Goal: Information Seeking & Learning: Learn about a topic

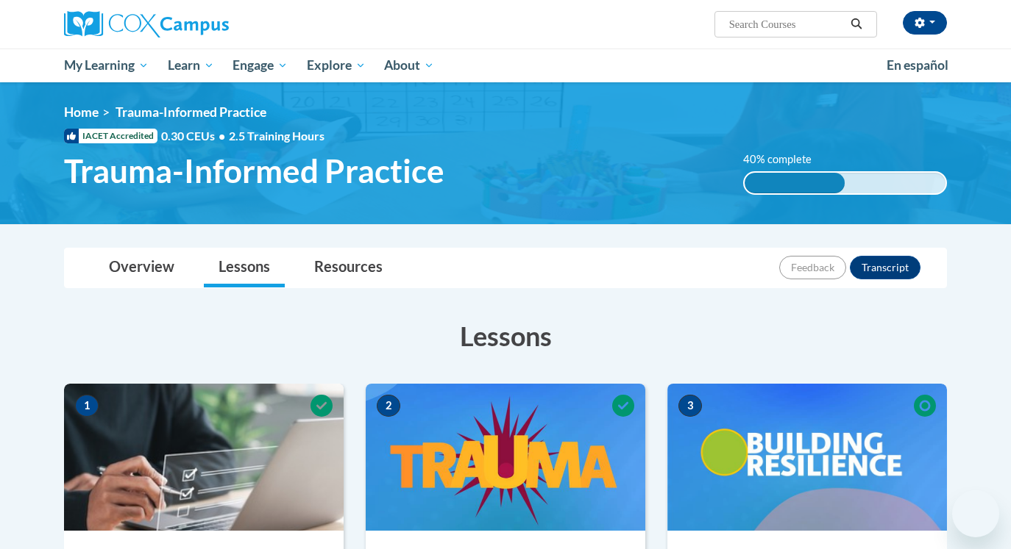
scroll to position [341, 0]
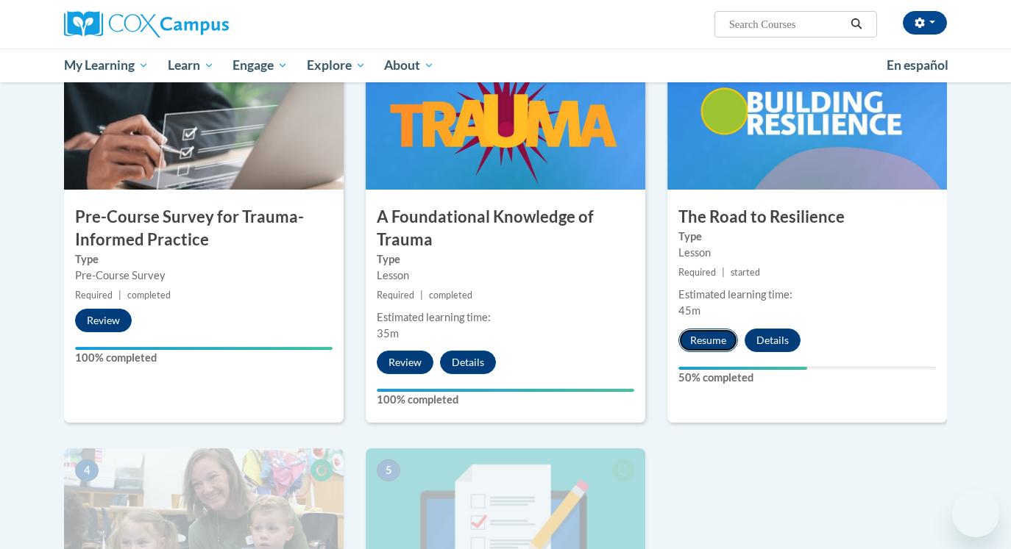
click at [724, 342] on button "Resume" at bounding box center [708, 341] width 60 height 24
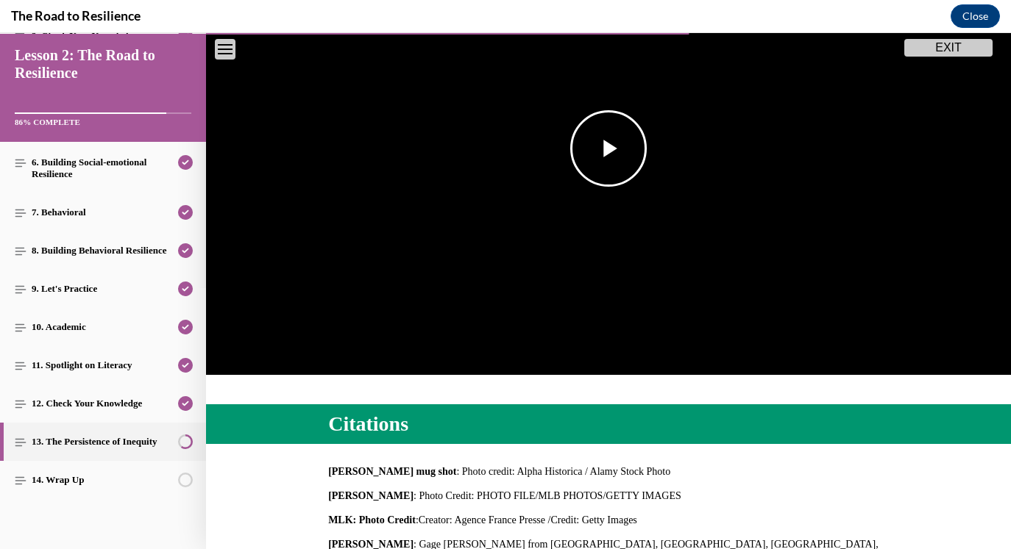
scroll to position [0, 0]
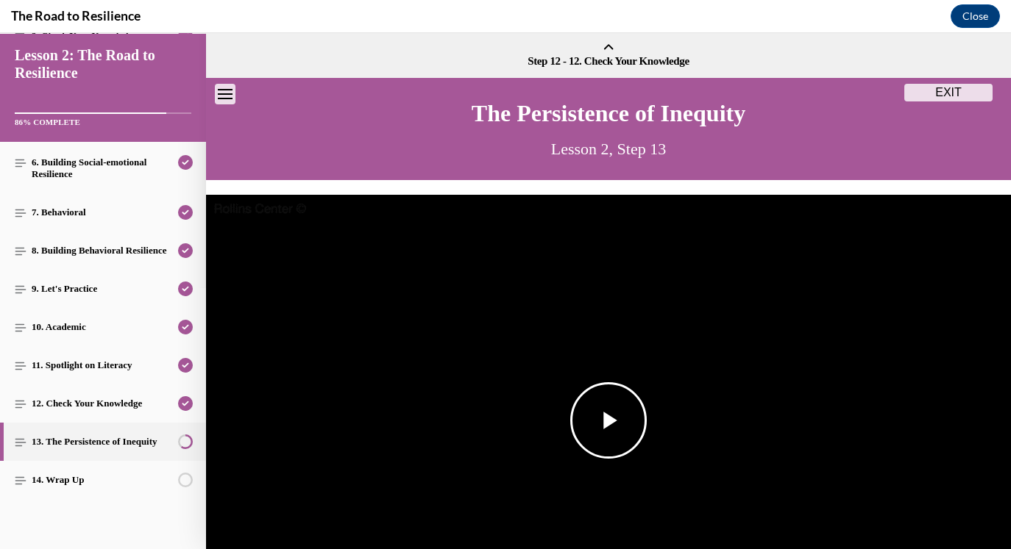
click at [608, 421] on span "Video player" at bounding box center [608, 421] width 0 height 0
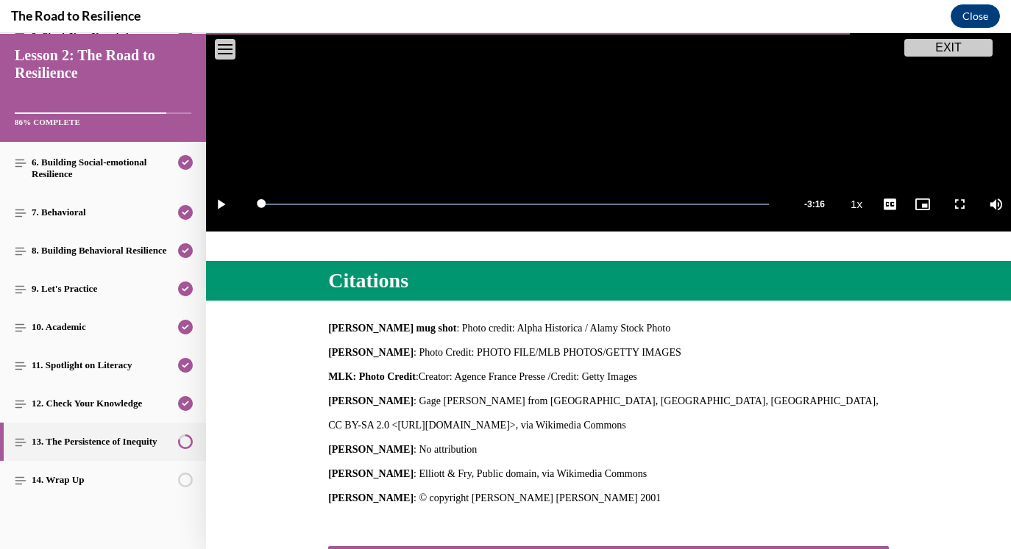
scroll to position [546, 0]
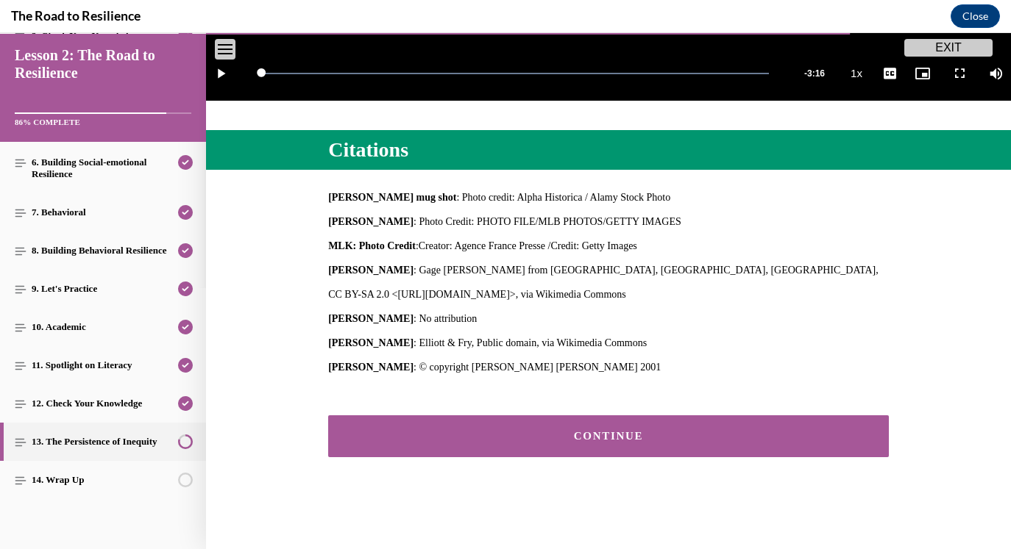
click at [613, 428] on button "CONTINUE" at bounding box center [608, 437] width 560 height 42
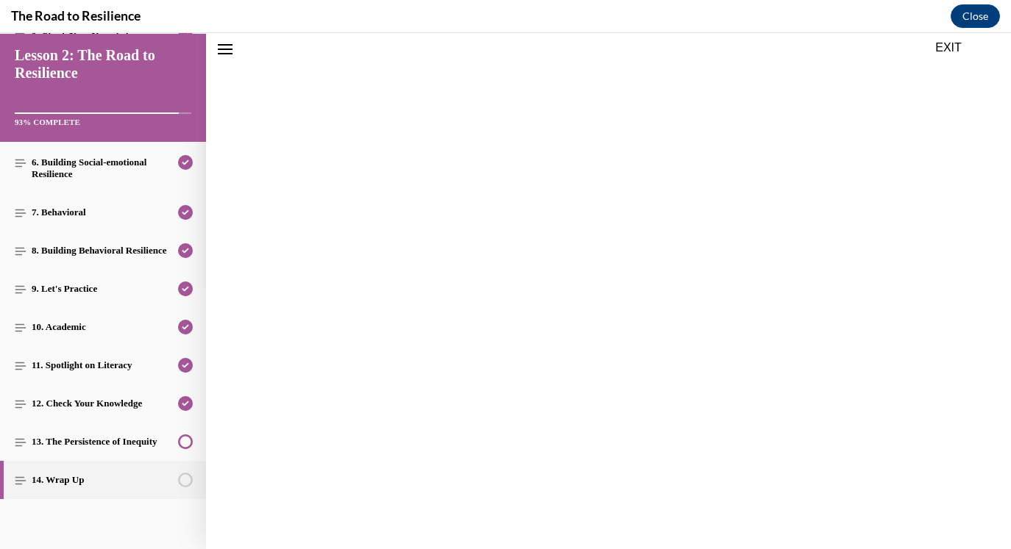
scroll to position [502, 0]
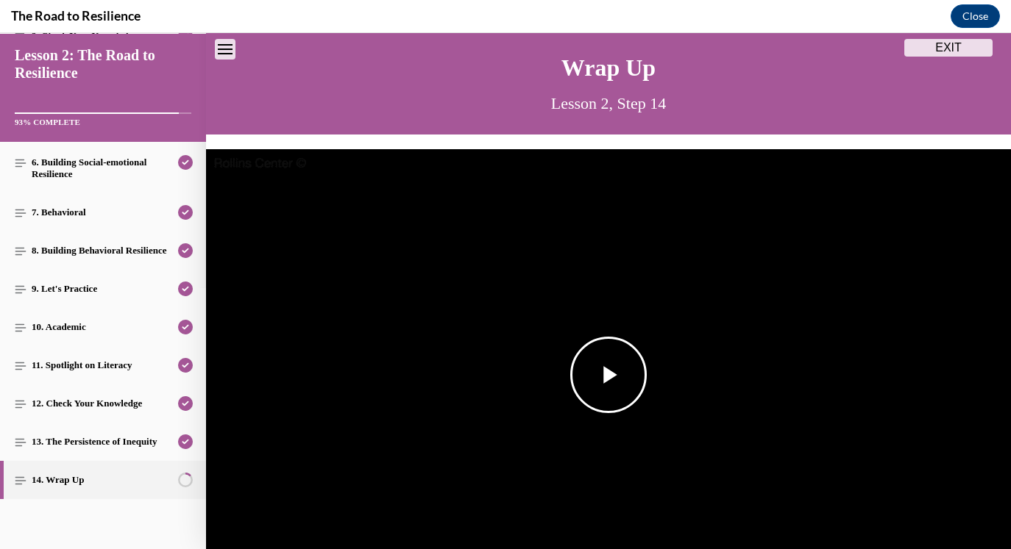
click at [611, 424] on img "Video player" at bounding box center [608, 375] width 805 height 452
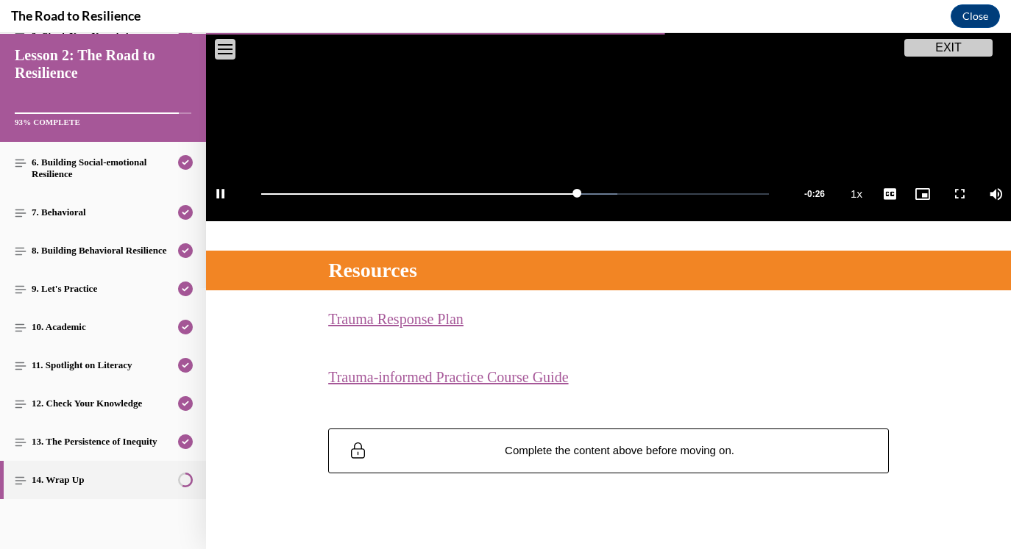
scroll to position [441, 0]
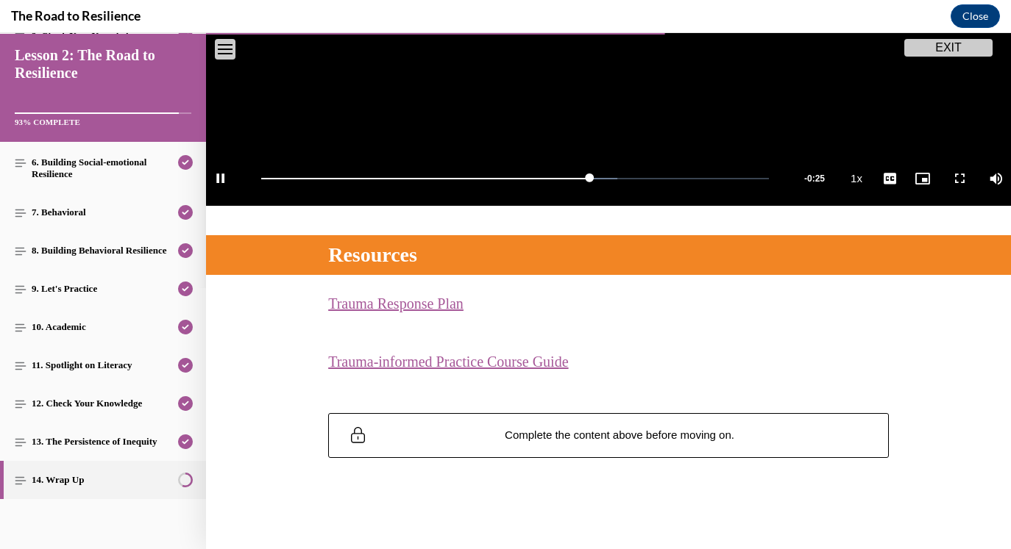
click at [446, 310] on link "Trauma Response Plan (opens in a new tab)" at bounding box center [395, 304] width 135 height 16
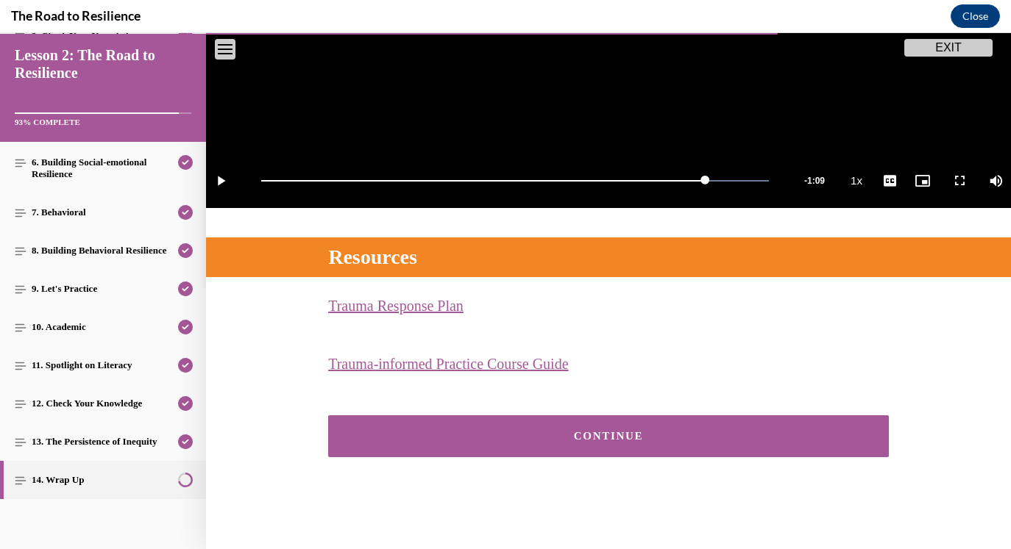
scroll to position [439, 0]
click at [702, 416] on button "CONTINUE" at bounding box center [608, 437] width 560 height 42
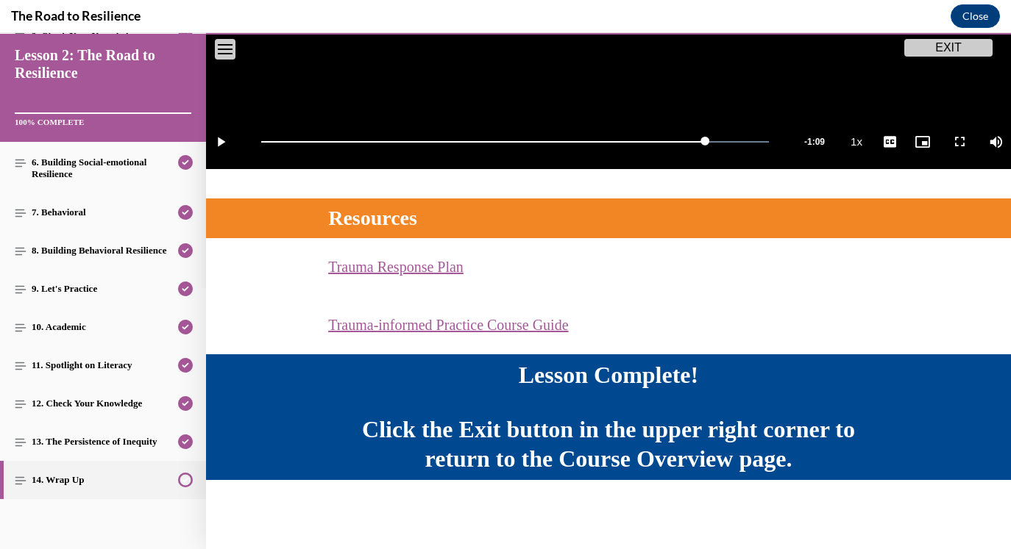
scroll to position [478, 0]
click at [920, 43] on button "EXIT" at bounding box center [948, 48] width 88 height 18
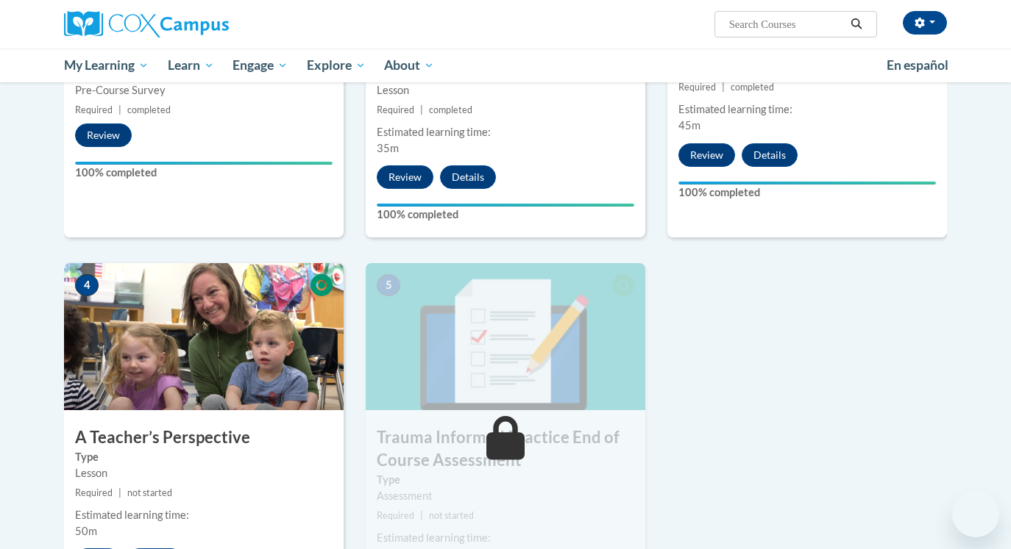
scroll to position [704, 0]
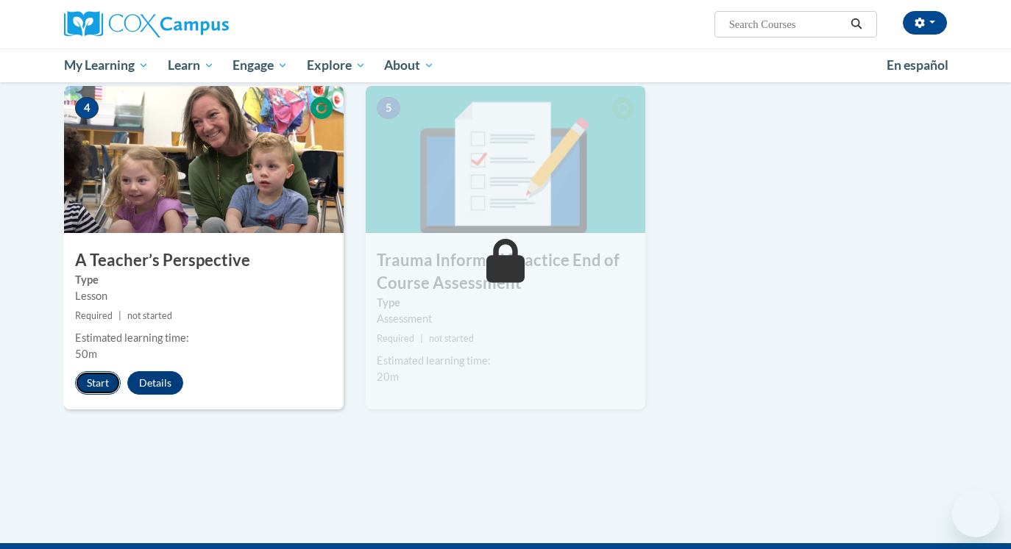
click at [111, 382] on button "Start" at bounding box center [98, 383] width 46 height 24
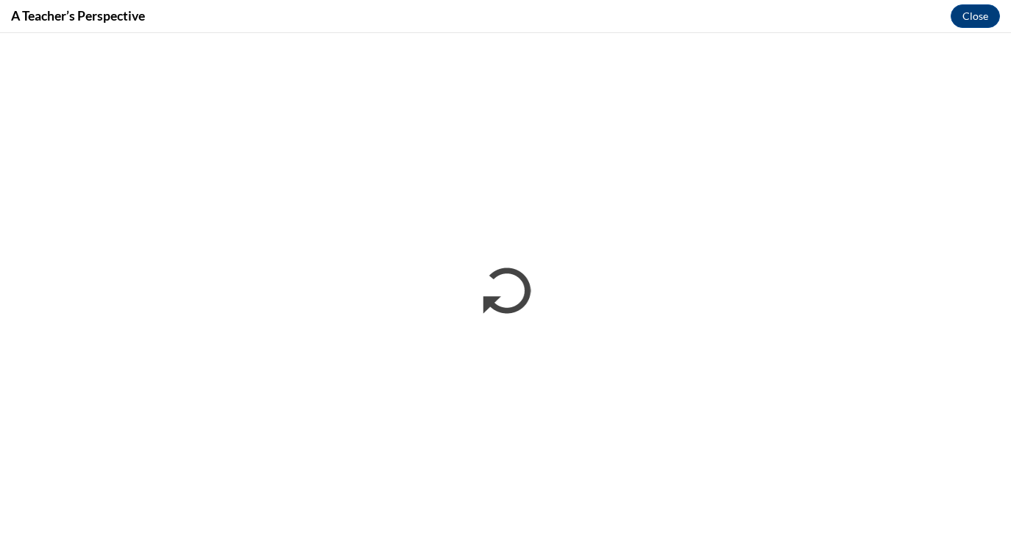
scroll to position [0, 0]
click at [964, 16] on button "Close" at bounding box center [974, 16] width 49 height 24
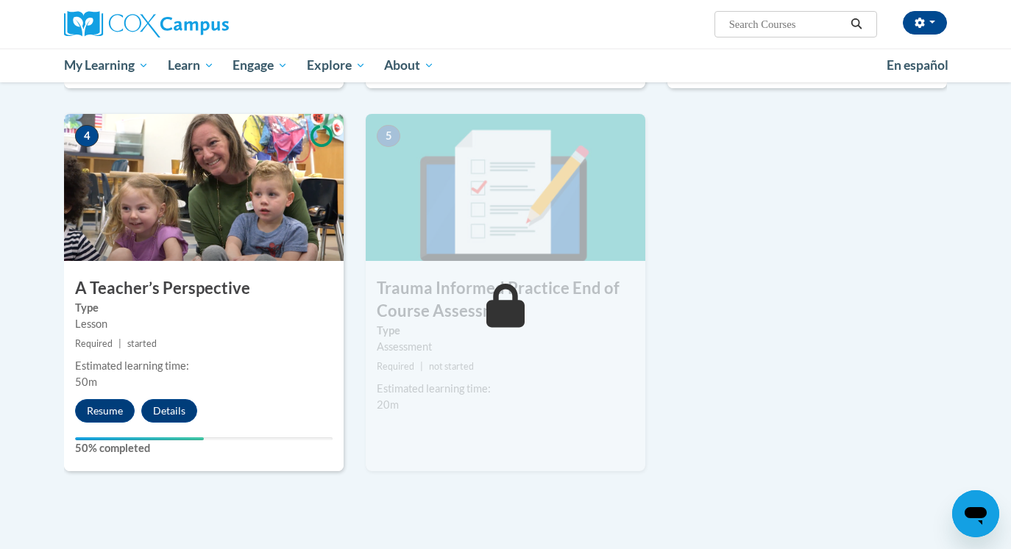
scroll to position [671, 0]
